Goal: Information Seeking & Learning: Learn about a topic

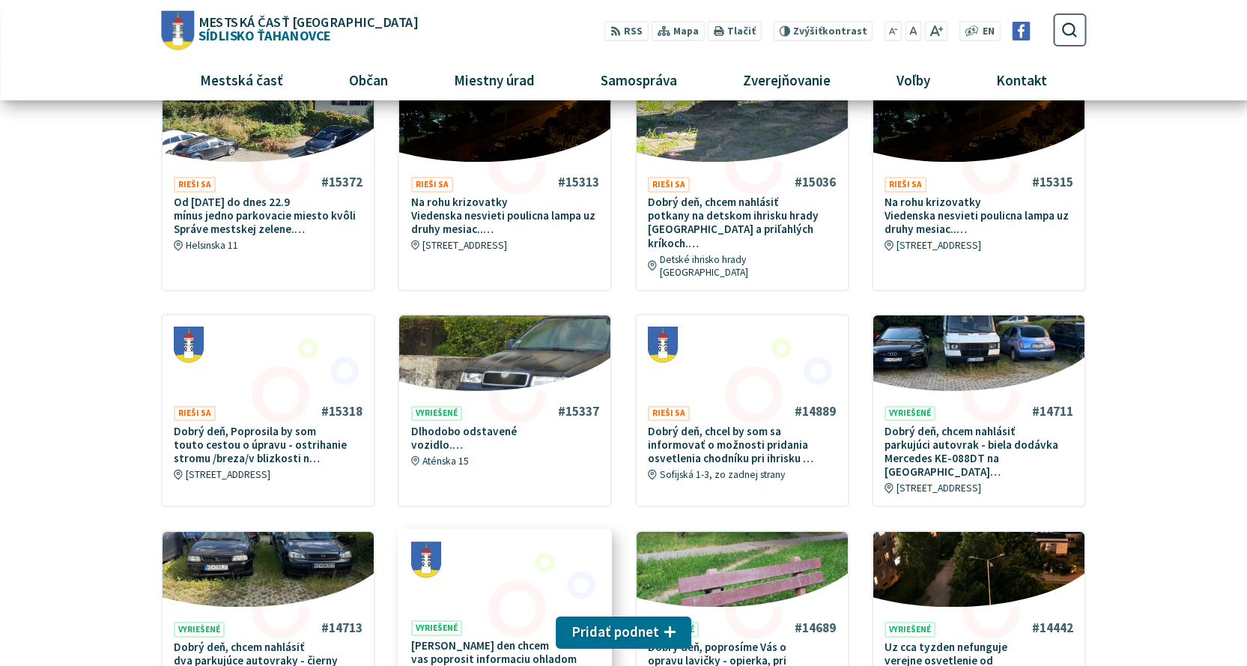
scroll to position [375, 0]
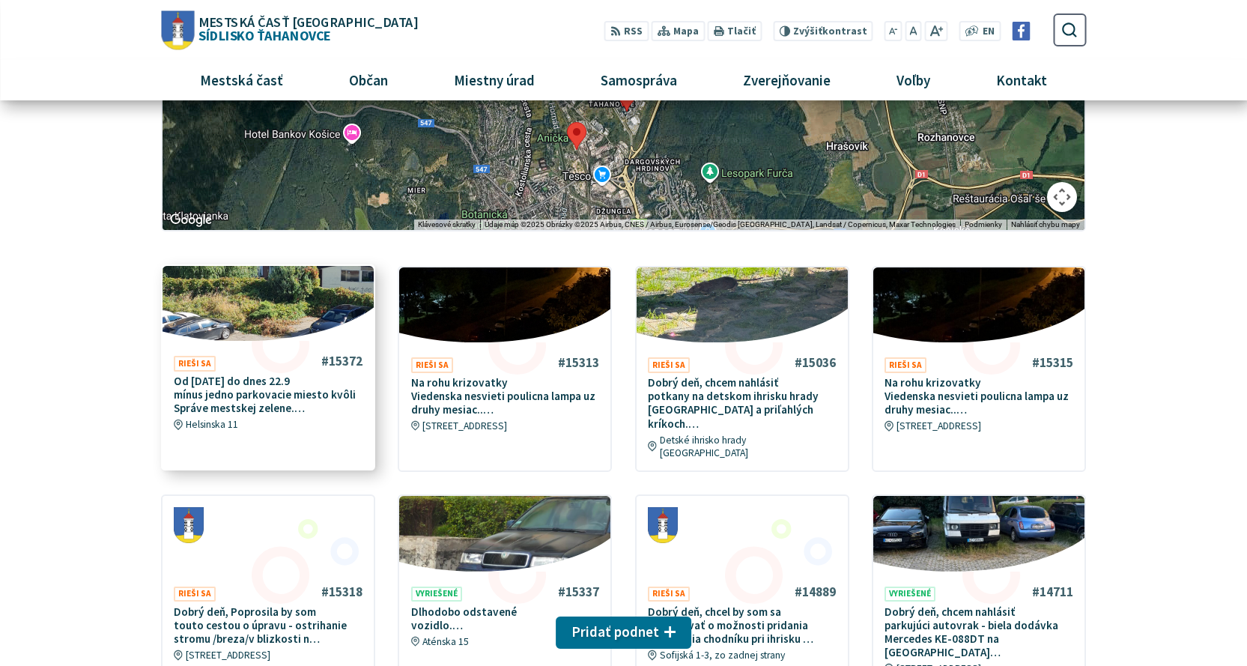
click at [255, 402] on p "Od piatka 19.9 do dnes 22.9 mínus jedno parkovacie miesto kvôli Správe mestskej…" at bounding box center [268, 395] width 189 height 41
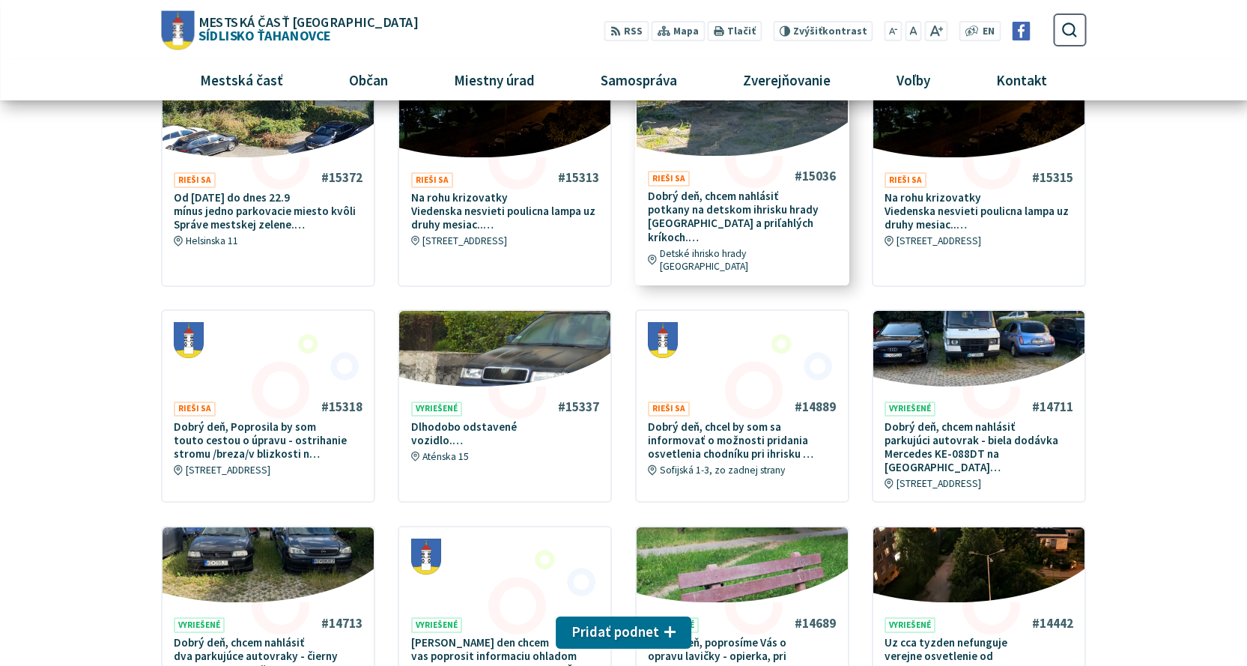
scroll to position [450, 0]
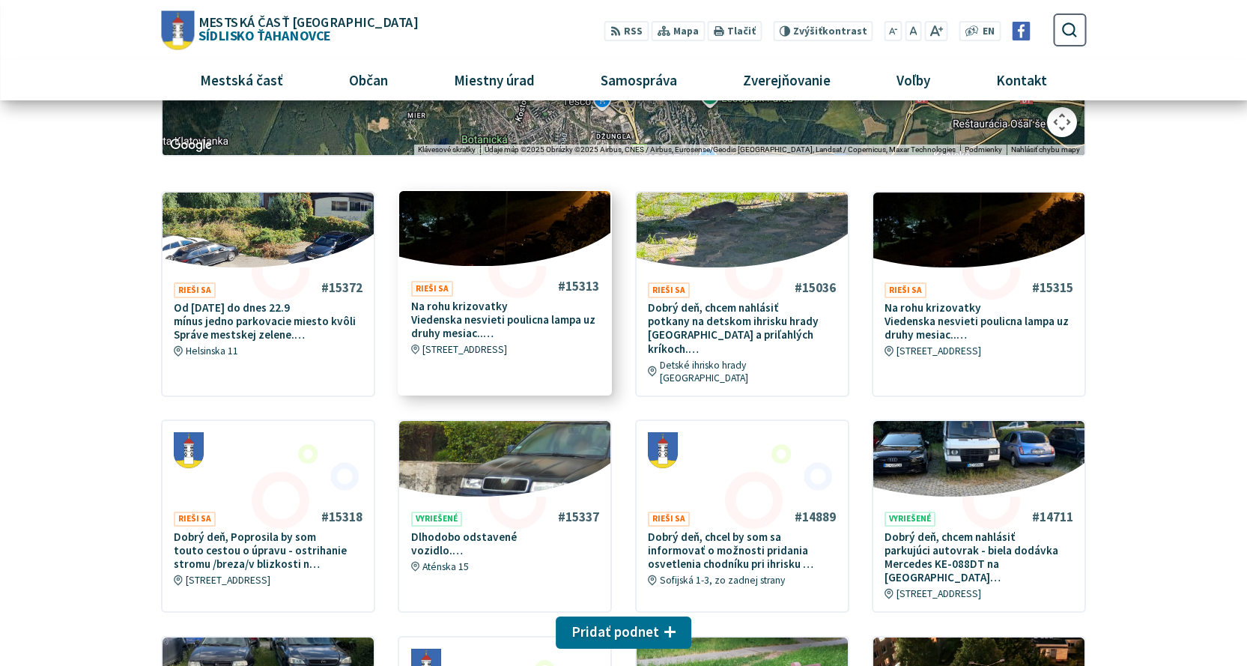
click at [509, 317] on p "Na rohu krizovatky Viedenska nesvieti poulicna lampa uz druhy mesiac..…" at bounding box center [505, 320] width 189 height 41
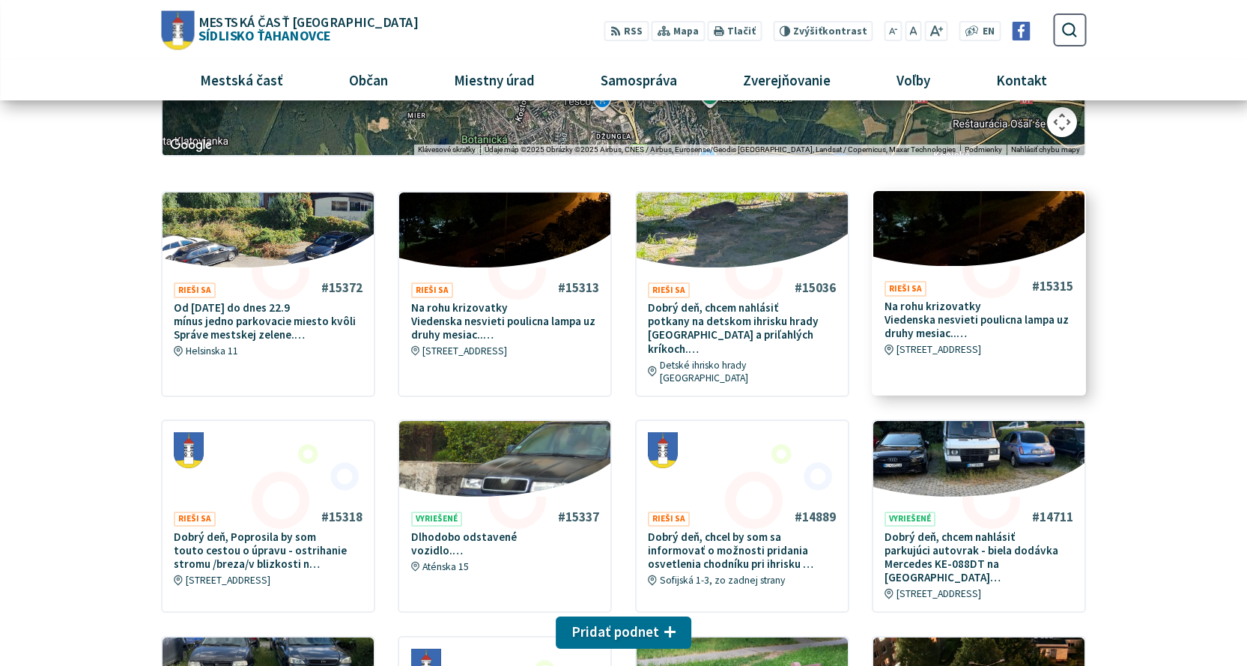
click at [928, 312] on p "Na rohu krizovatky Viedenska nesvieti poulicna lampa uz druhy mesiac..…" at bounding box center [979, 320] width 189 height 41
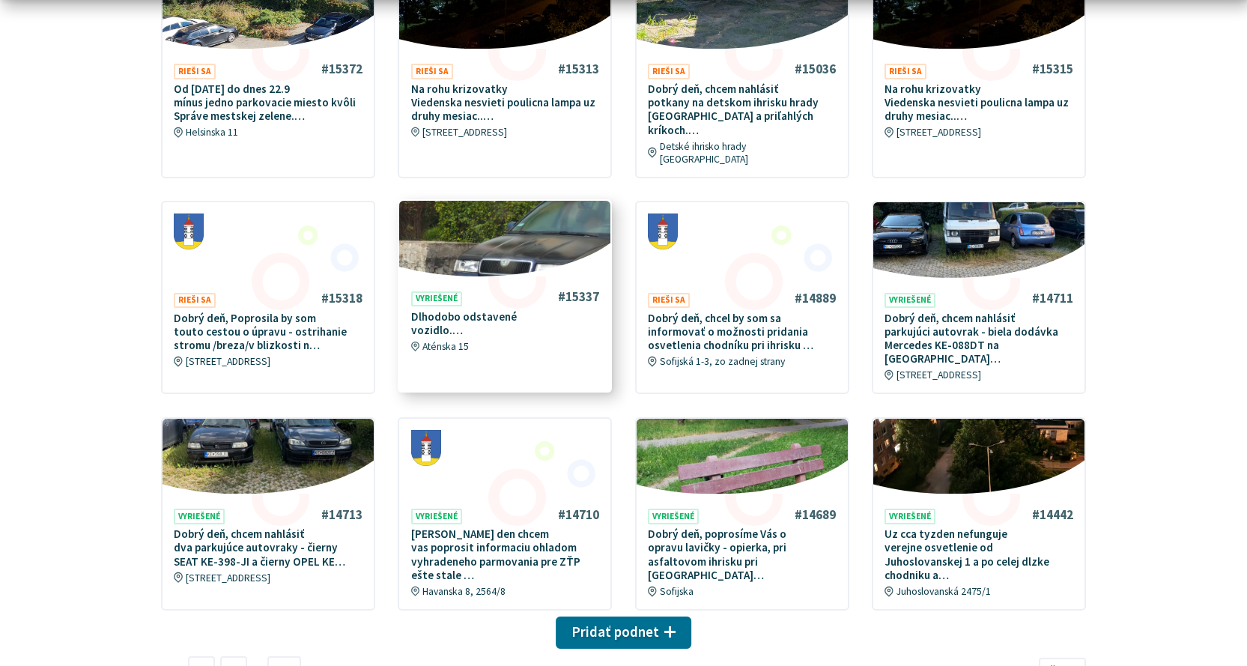
scroll to position [674, 0]
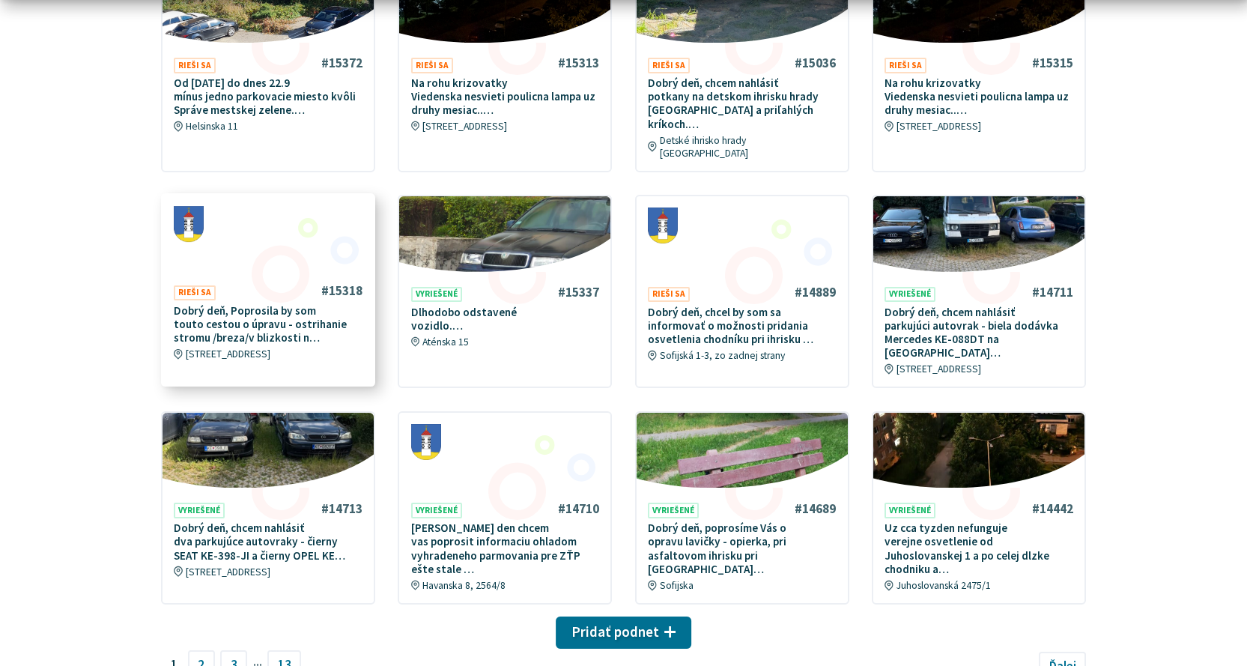
click at [290, 304] on p "Dobrý deň, Poprosila by som touto cestou o úpravu - ostrihanie stromu /breza/v …" at bounding box center [268, 324] width 189 height 41
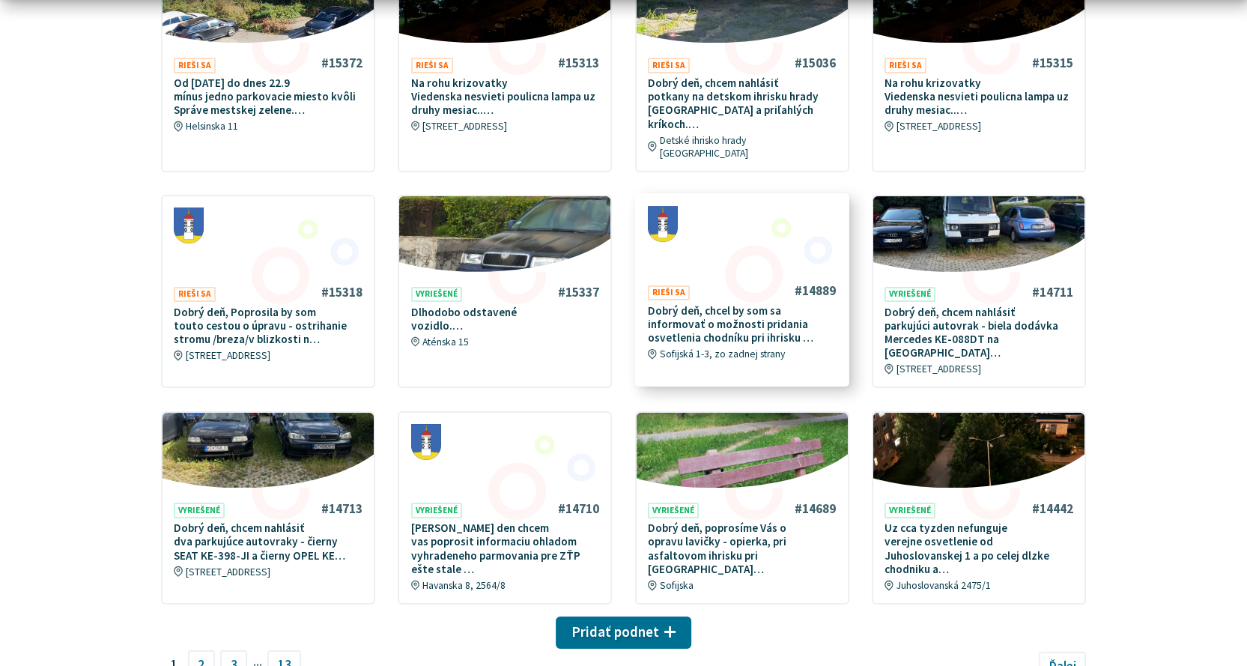
click at [736, 313] on p "Dobrý deň, chcel by som sa informovať o možnosti pridania osvetlenia chodníku p…" at bounding box center [742, 324] width 189 height 41
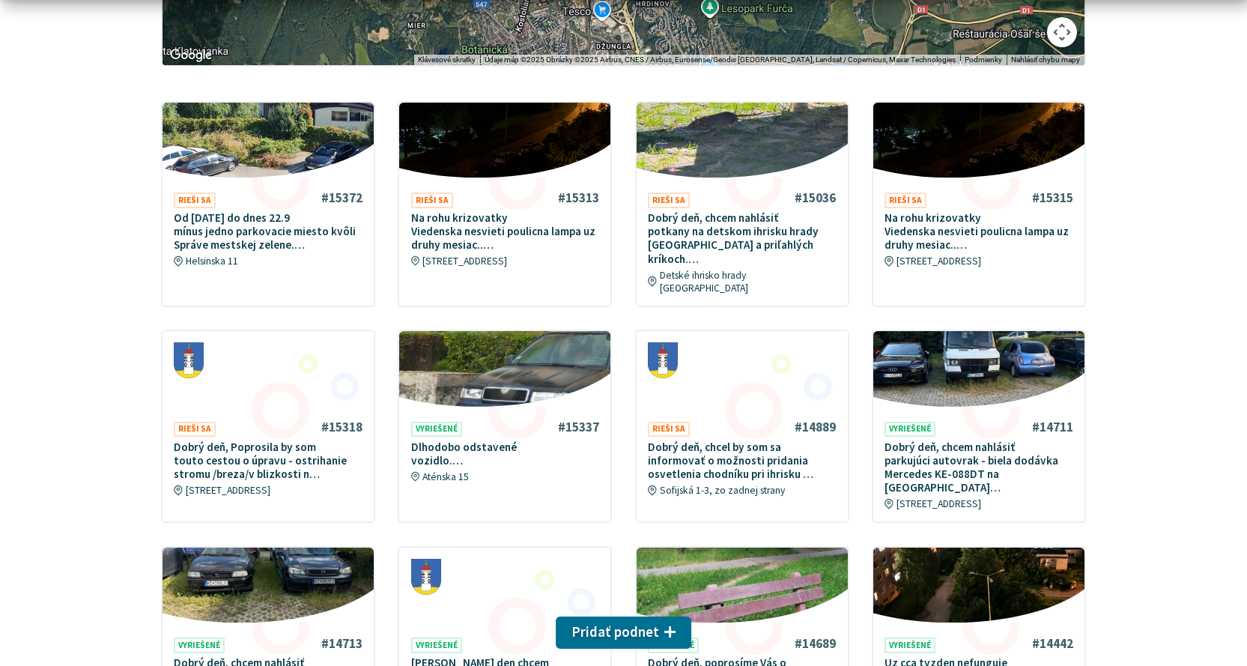
scroll to position [300, 0]
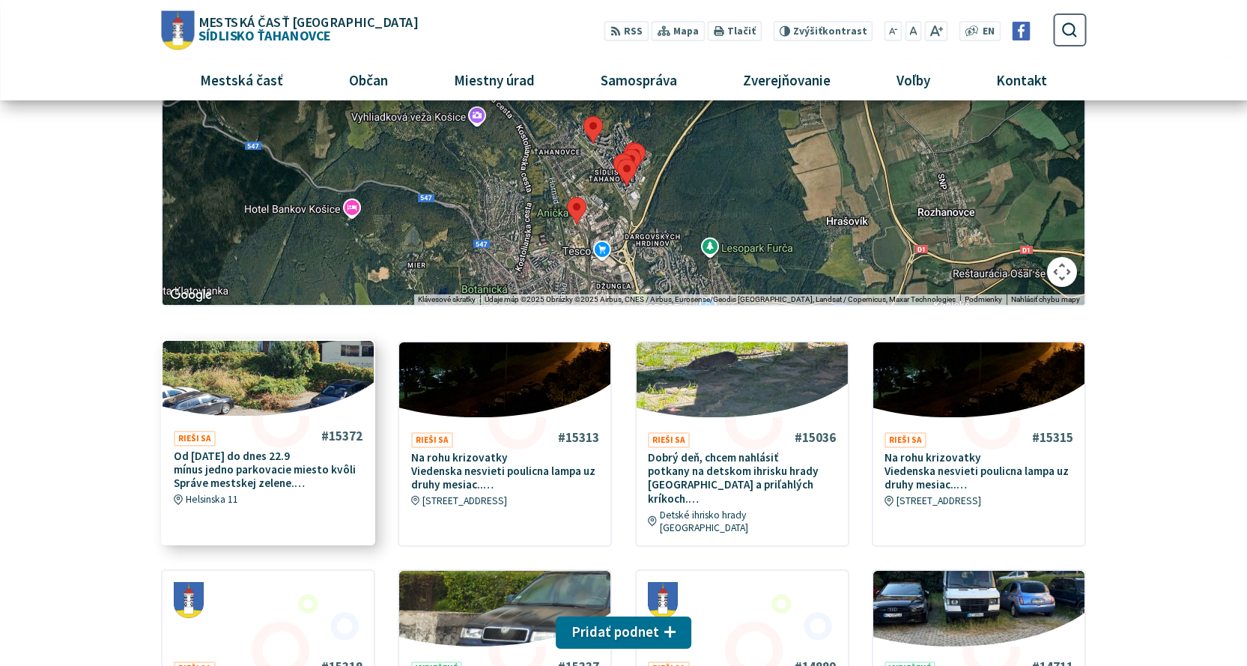
click at [255, 452] on p "Od piatka 19.9 do dnes 22.9 mínus jedno parkovacie miesto kvôli Správe mestskej…" at bounding box center [268, 470] width 189 height 41
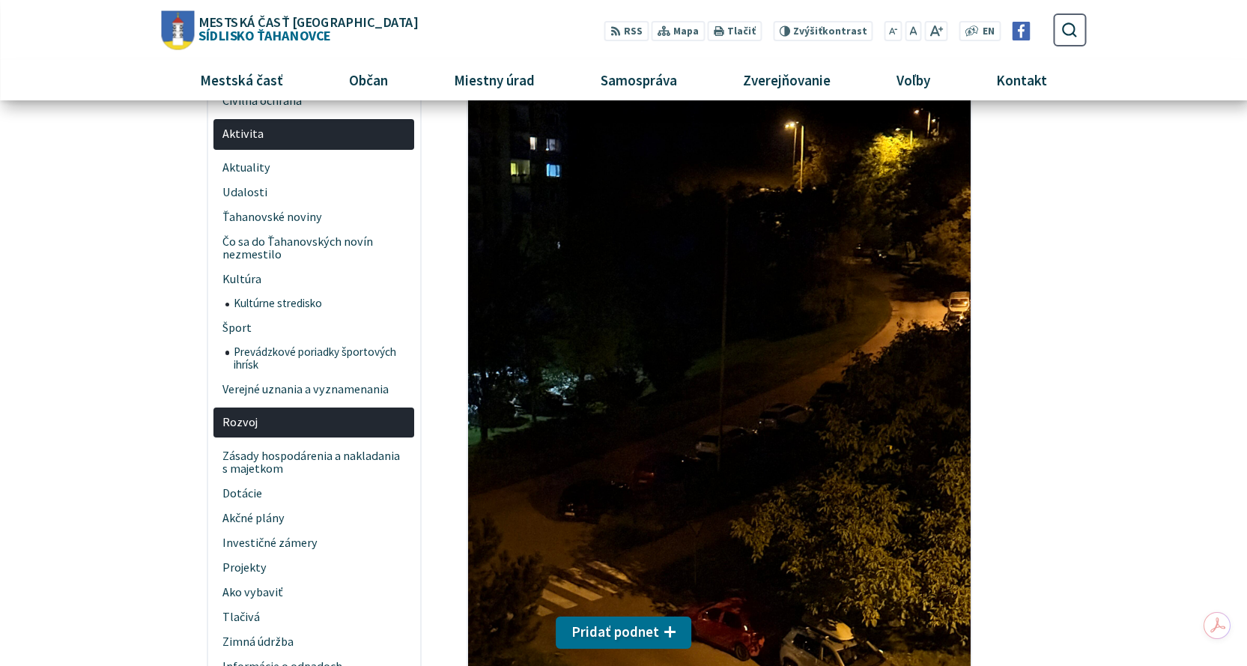
scroll to position [225, 0]
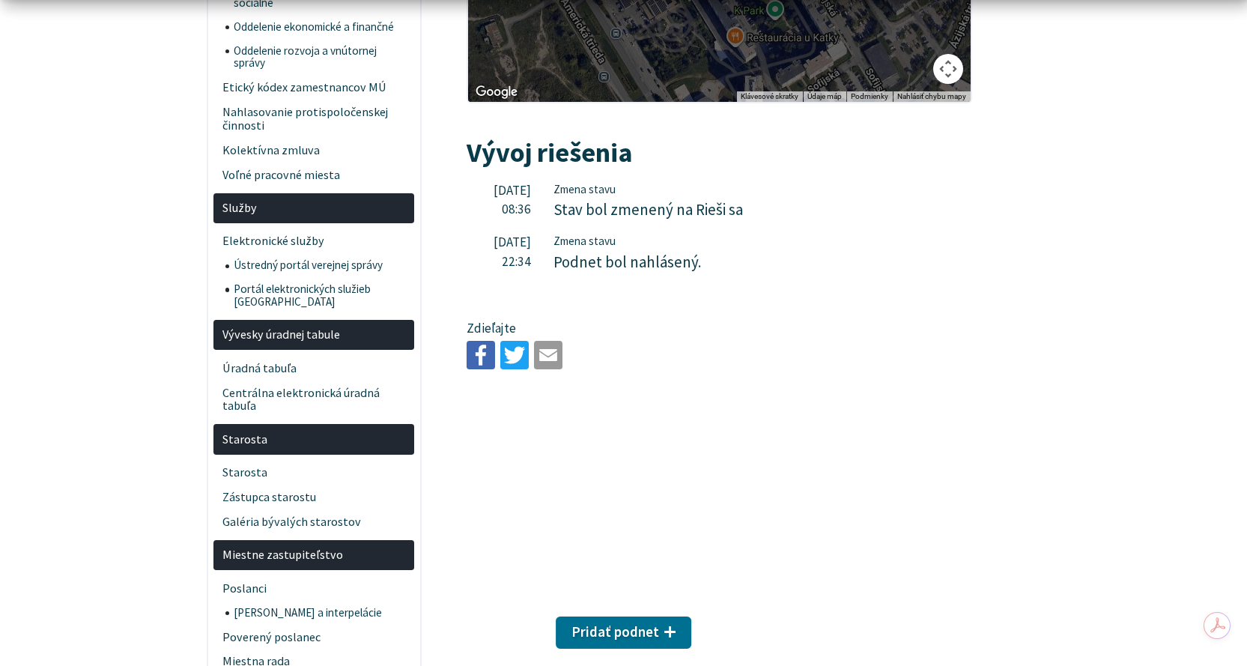
scroll to position [1423, 0]
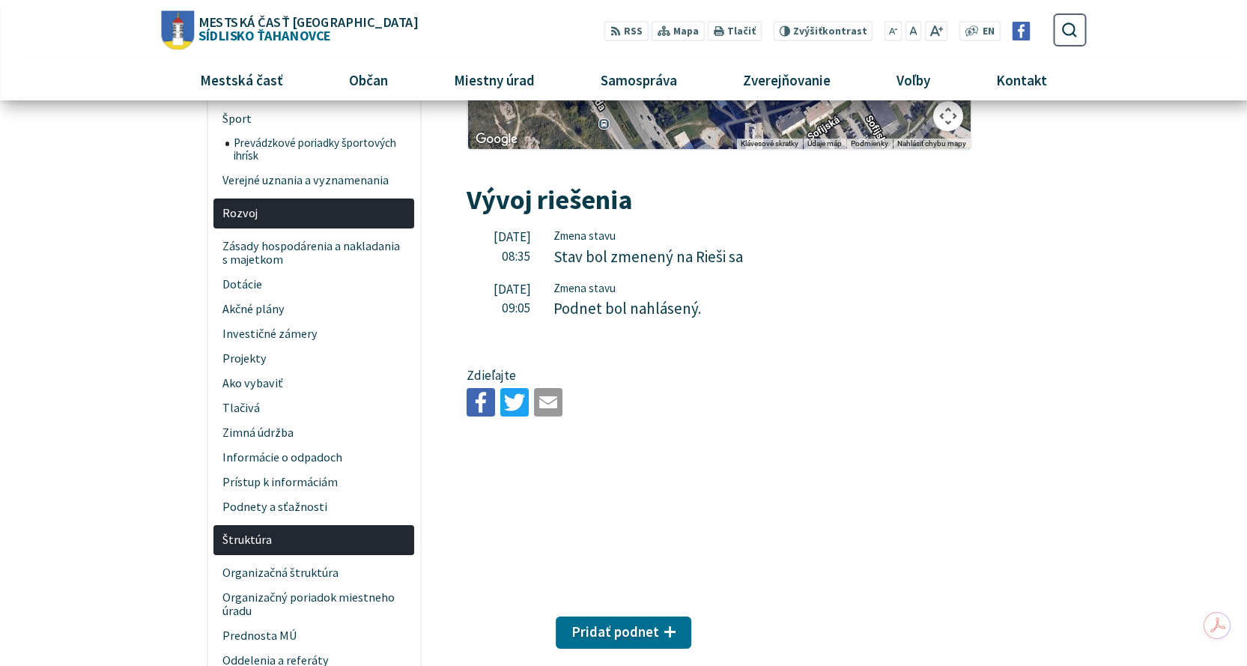
scroll to position [524, 0]
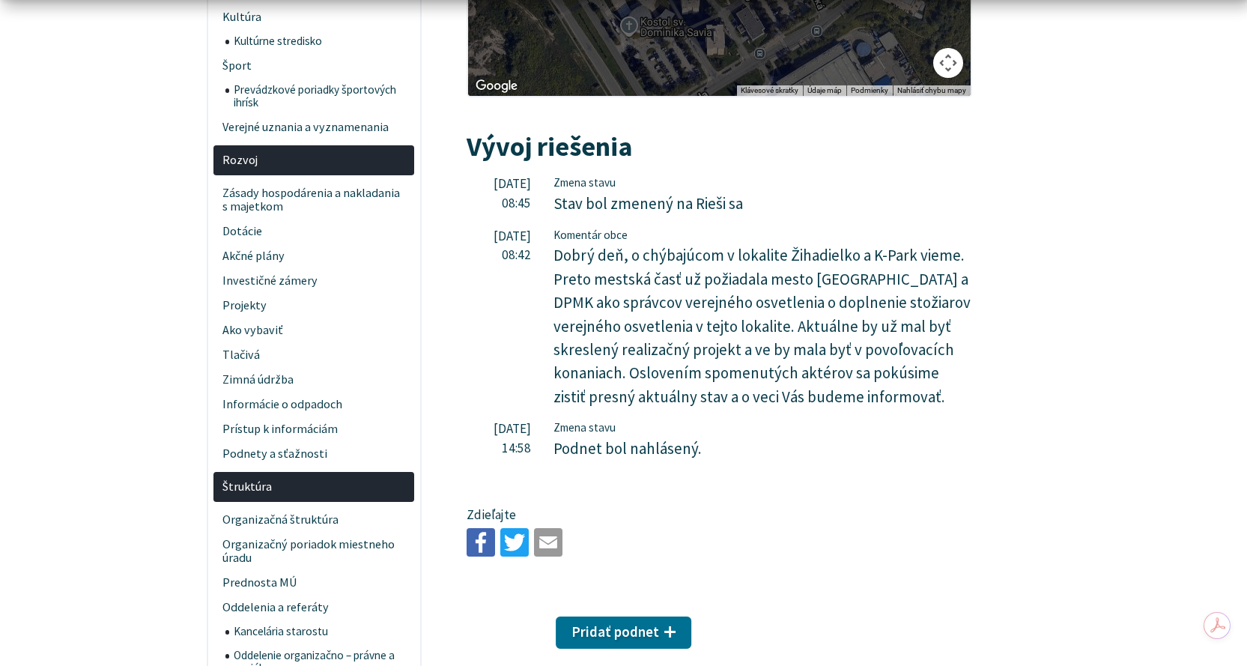
scroll to position [749, 0]
